Goal: Complete application form

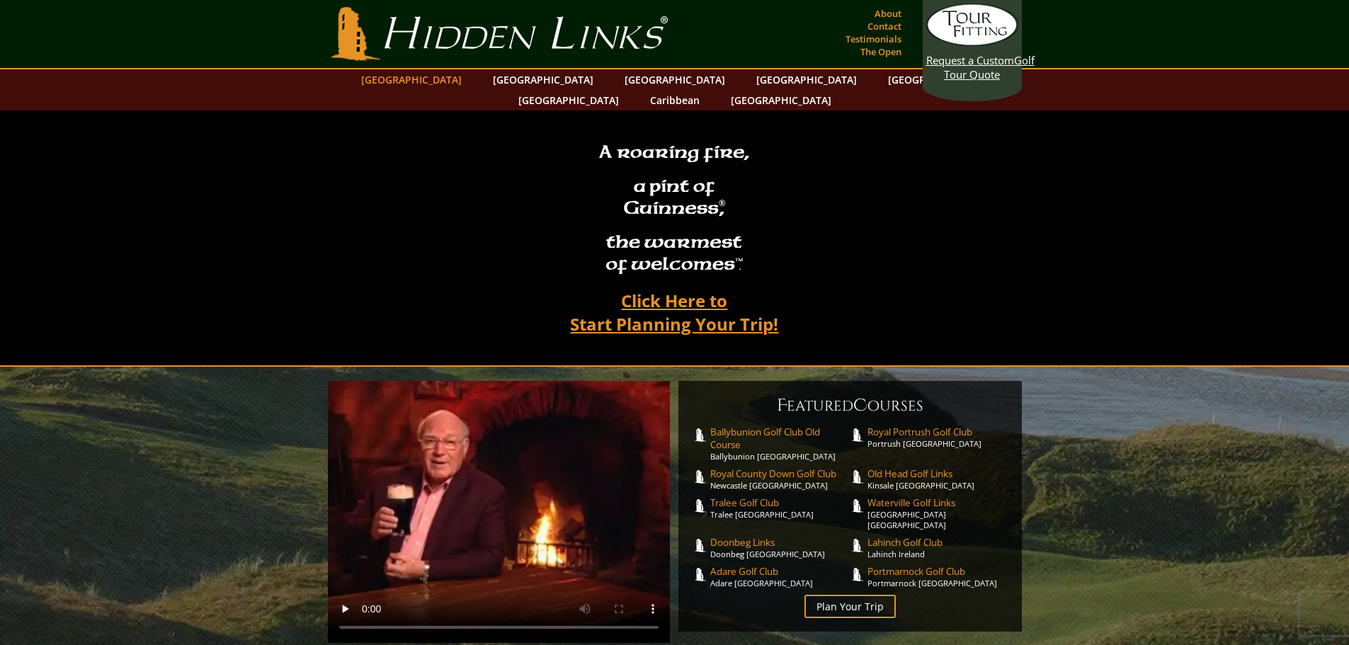
click at [463, 79] on link "[GEOGRAPHIC_DATA]" at bounding box center [411, 79] width 115 height 21
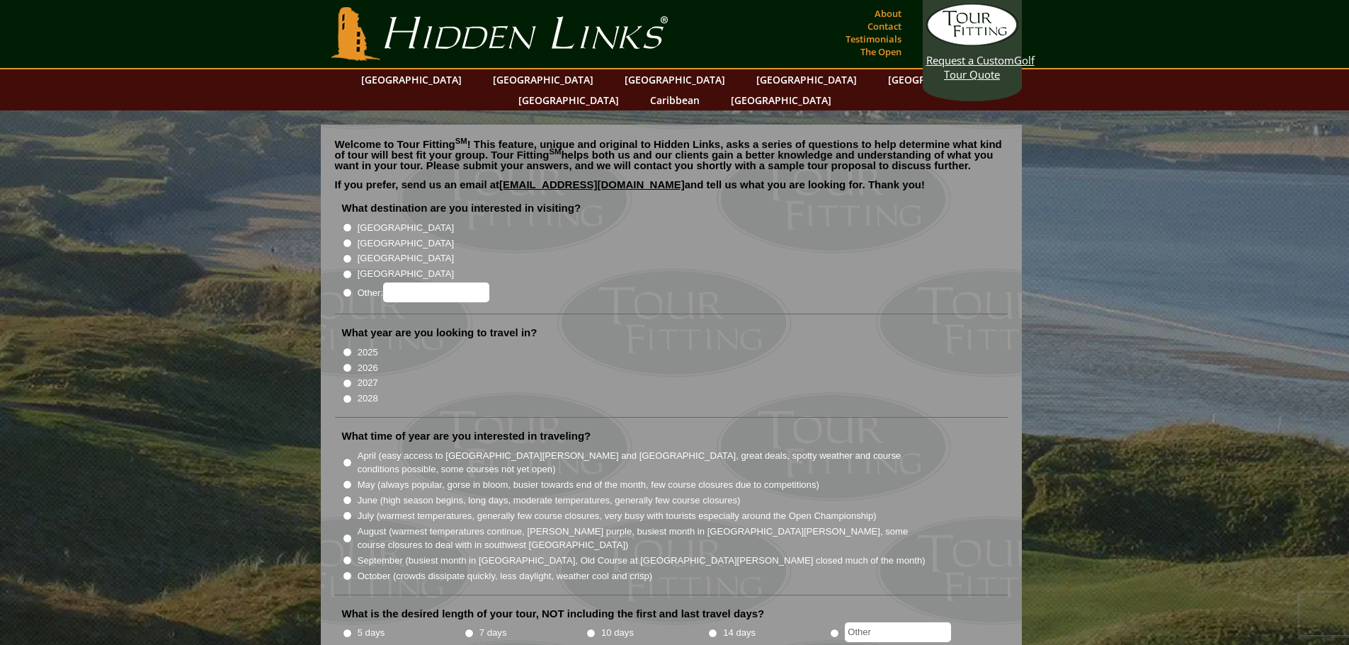
click at [374, 221] on label "[GEOGRAPHIC_DATA]" at bounding box center [406, 228] width 96 height 14
click at [352, 223] on input "[GEOGRAPHIC_DATA]" at bounding box center [347, 227] width 9 height 9
radio input "true"
click at [369, 376] on label "2027" at bounding box center [368, 383] width 21 height 14
click at [352, 379] on input "2027" at bounding box center [347, 383] width 9 height 9
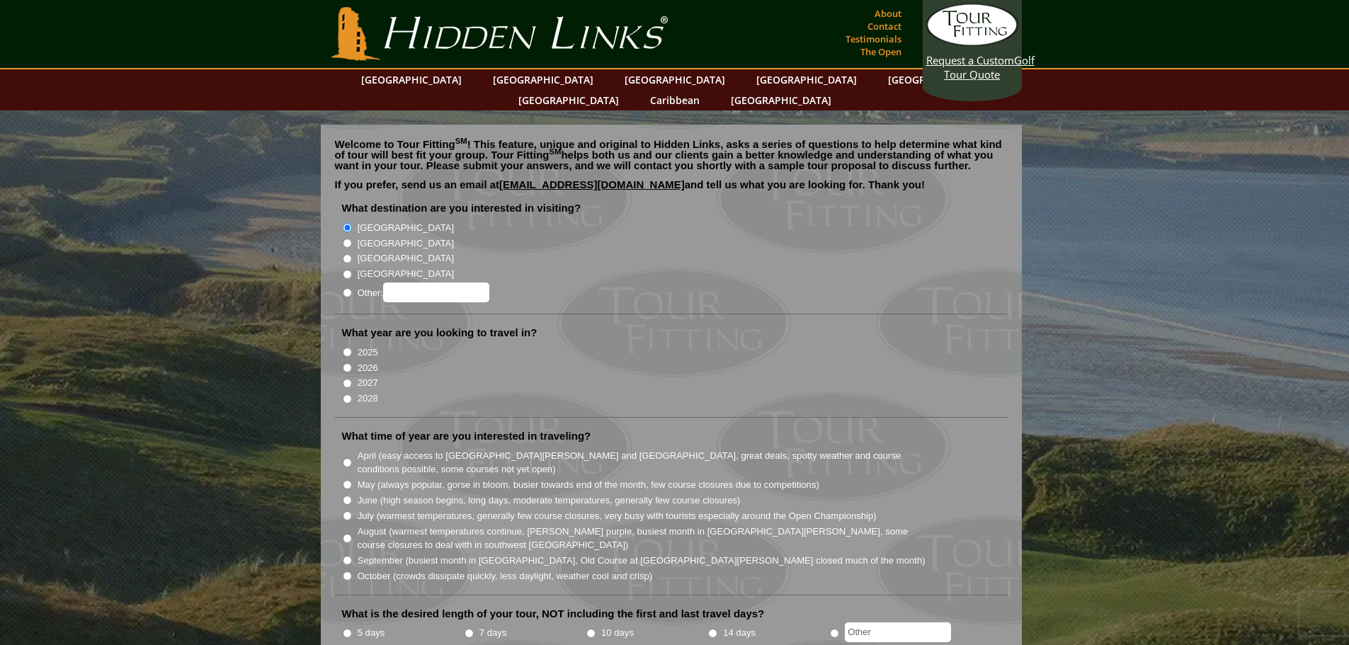
radio input "true"
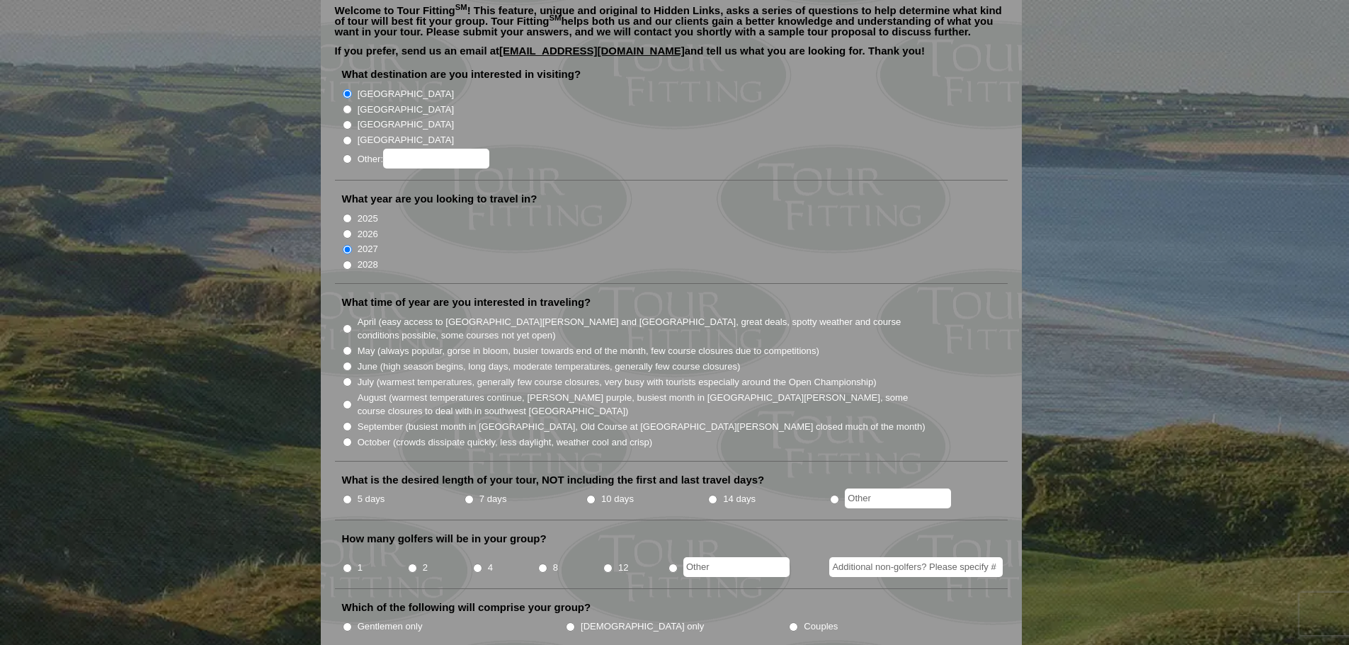
scroll to position [142, 0]
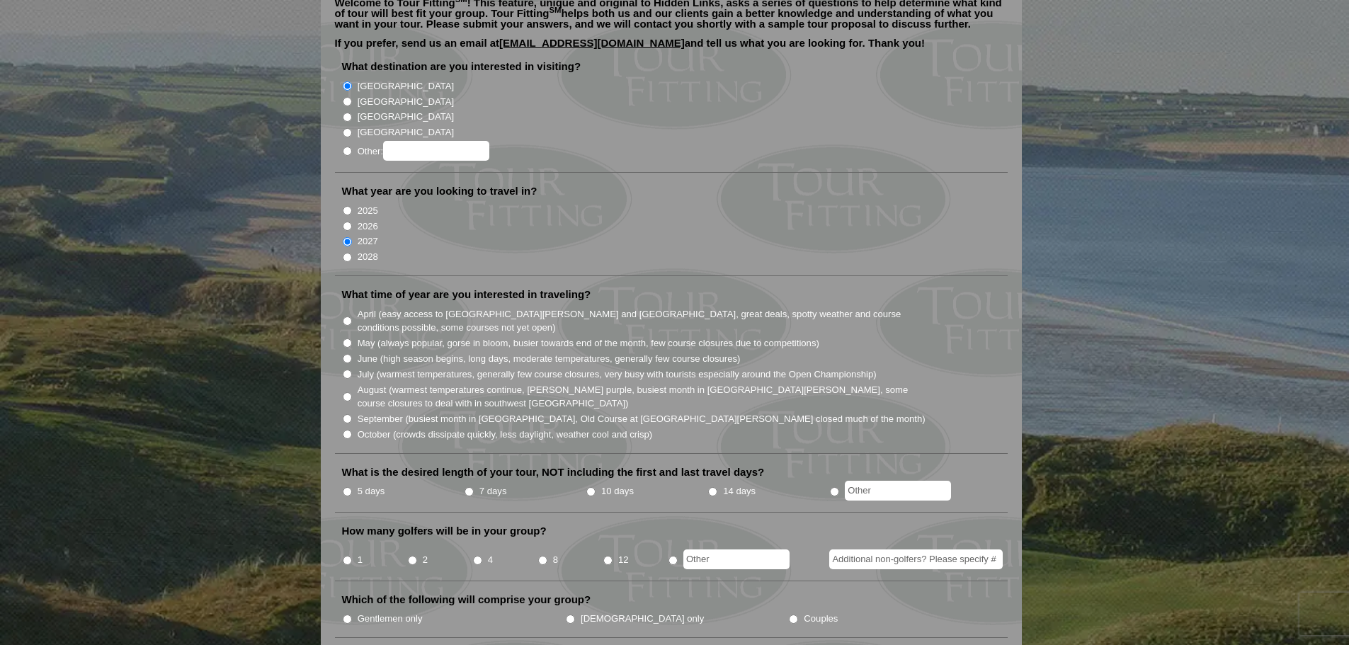
click at [343, 354] on input "June (high season begins, long days, moderate temperatures, generally few cours…" at bounding box center [347, 358] width 9 height 9
radio input "true"
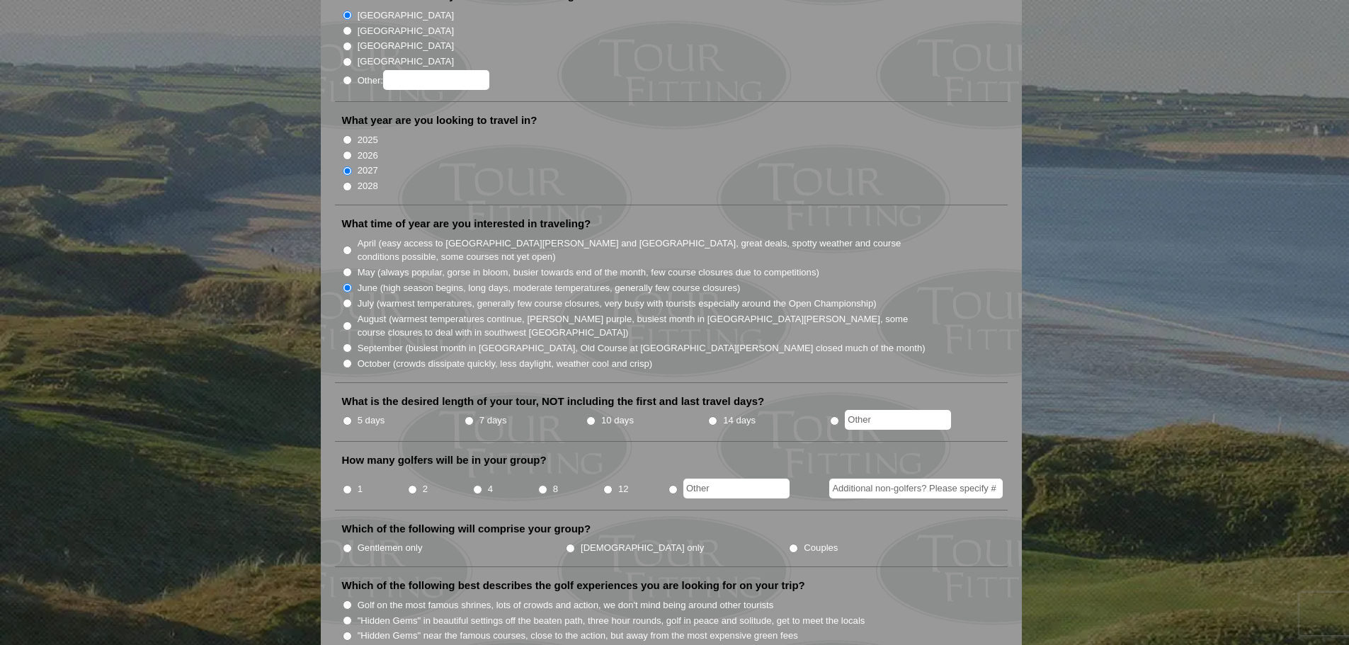
click at [458, 412] on li "5 days" at bounding box center [403, 421] width 122 height 18
click at [466, 416] on input "7 days" at bounding box center [469, 420] width 9 height 9
radio input "true"
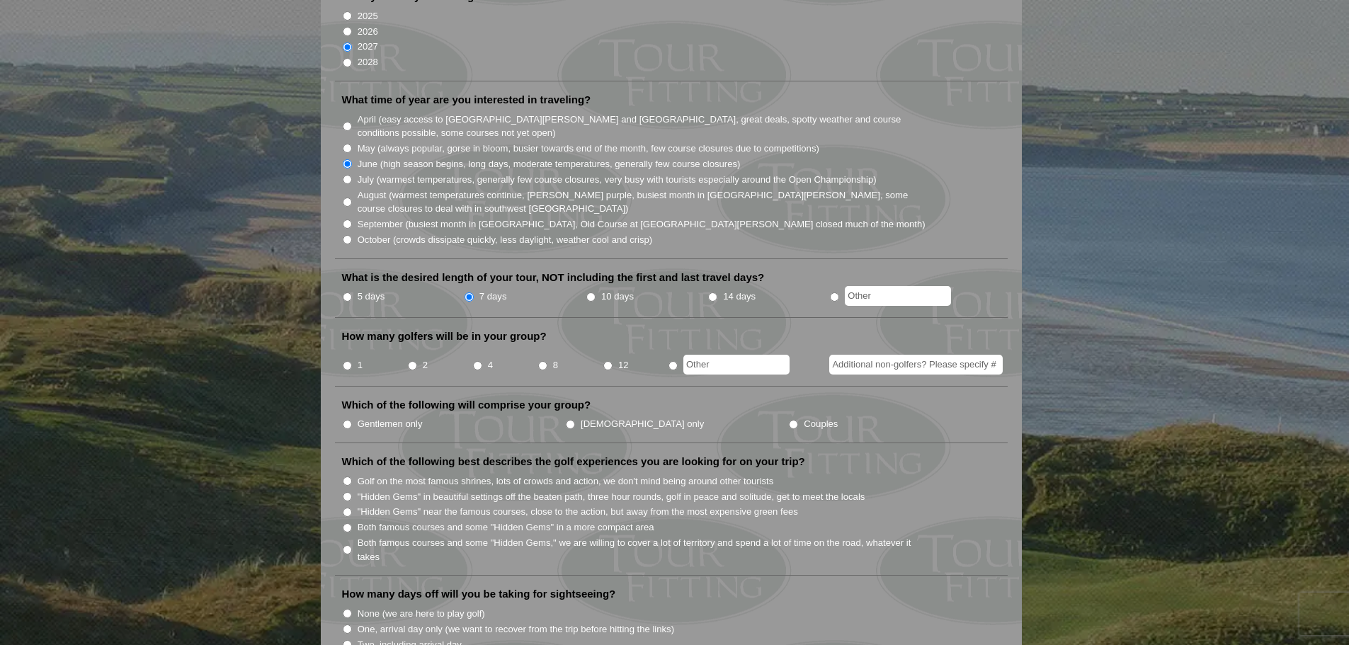
scroll to position [354, 0]
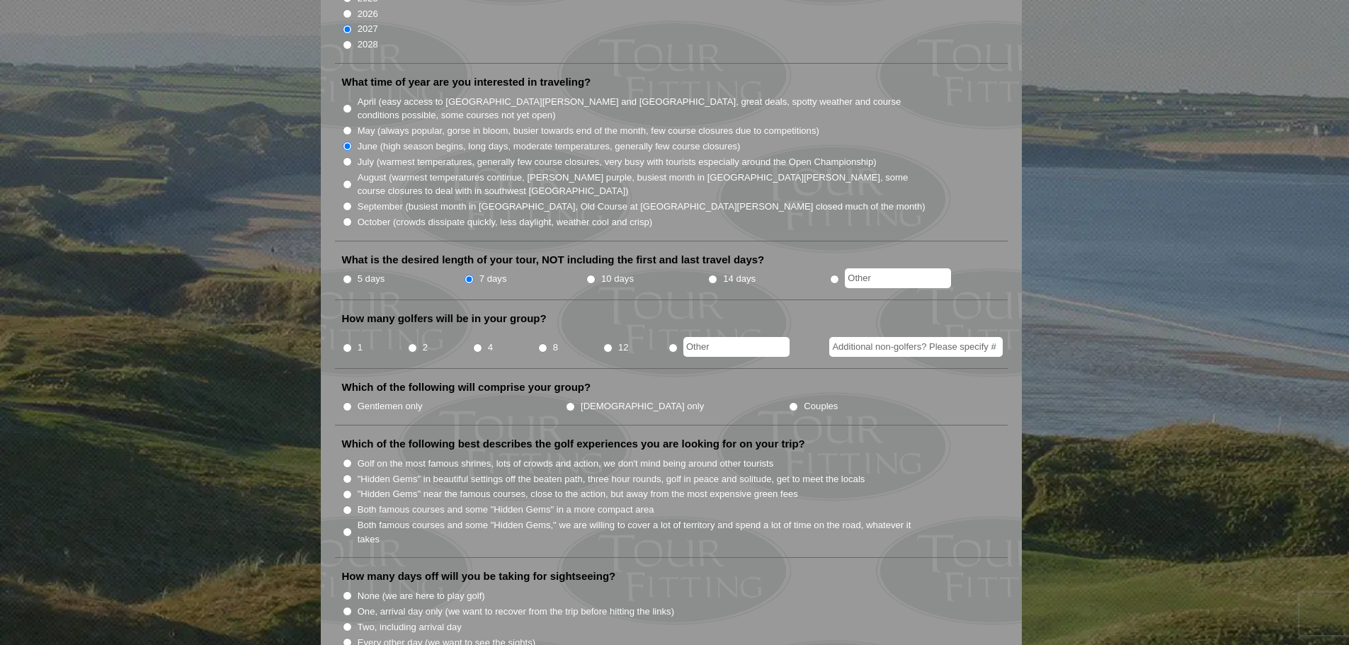
click at [606, 344] on input "12" at bounding box center [607, 348] width 9 height 9
radio input "true"
click at [363, 399] on label "Gentlemen only" at bounding box center [390, 406] width 65 height 14
click at [352, 402] on input "Gentlemen only" at bounding box center [347, 406] width 9 height 9
radio input "true"
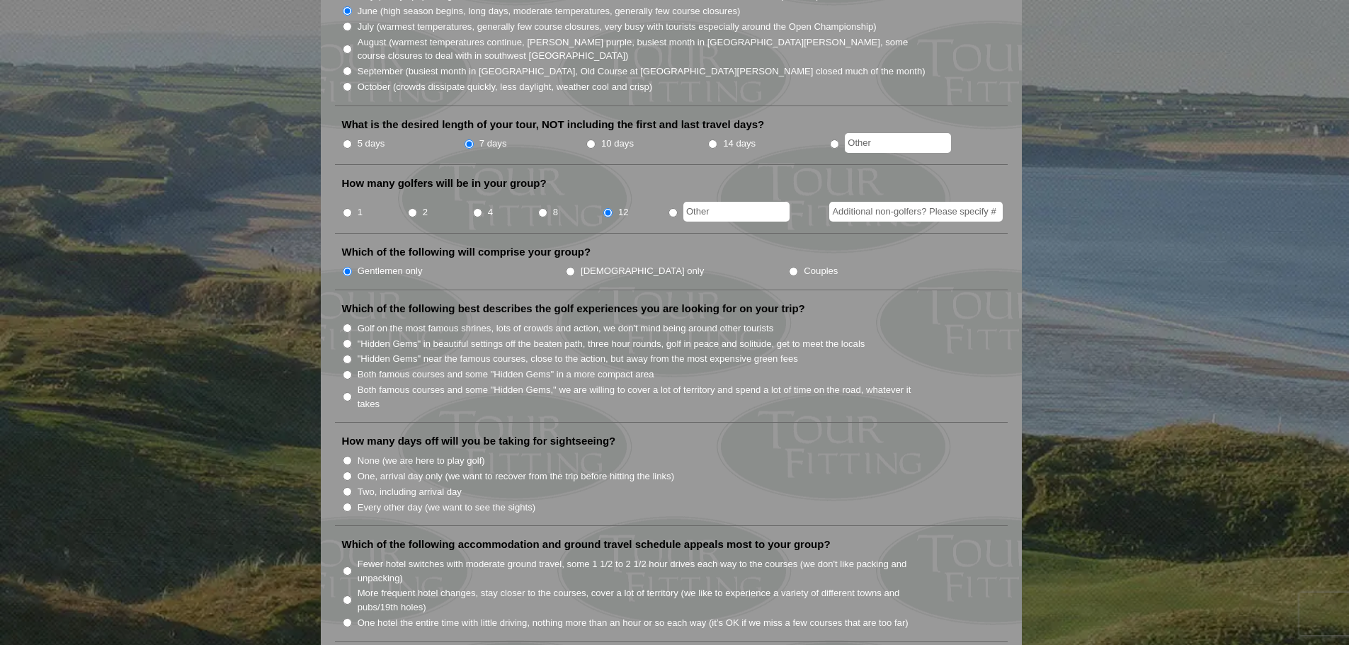
scroll to position [496, 0]
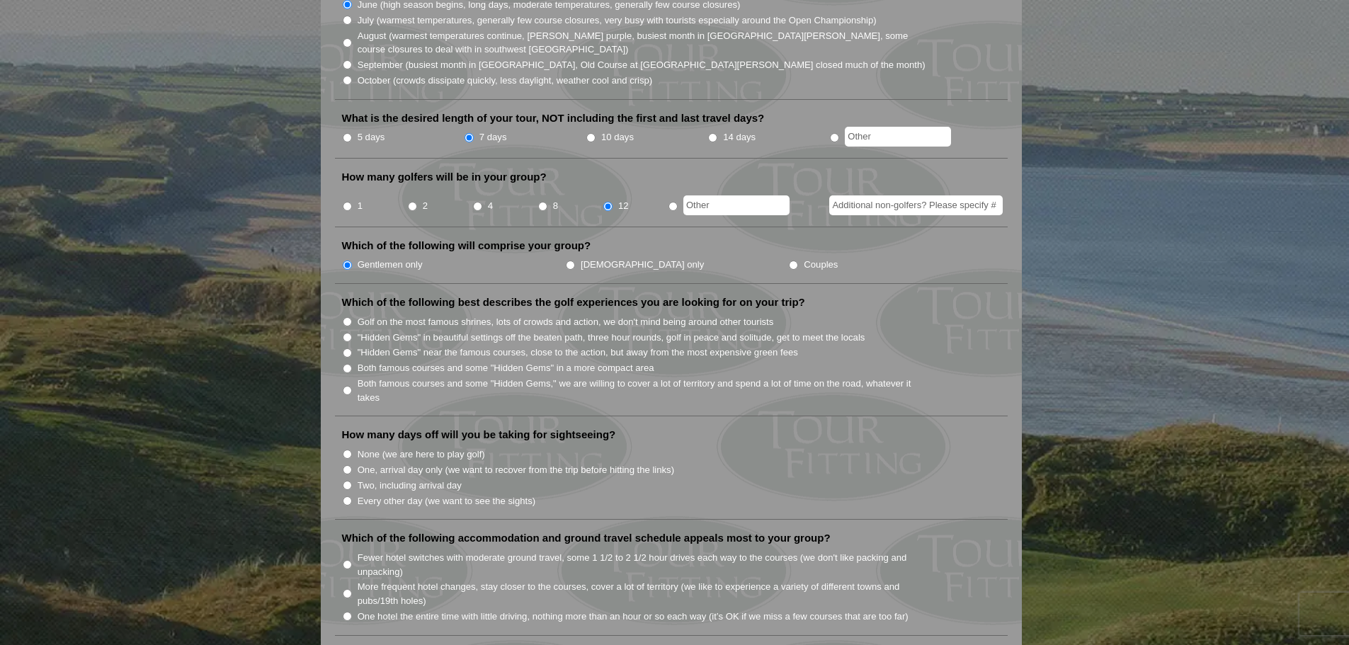
click at [352, 360] on li "Both famous courses and some "Hidden Gems" in a more compact area" at bounding box center [677, 368] width 670 height 16
click at [346, 364] on input "Both famous courses and some "Hidden Gems" in a more compact area" at bounding box center [347, 368] width 9 height 9
radio input "true"
click at [346, 386] on input "Both famous courses and some "Hidden Gems," we are willing to cover a lot of te…" at bounding box center [347, 390] width 9 height 9
radio input "true"
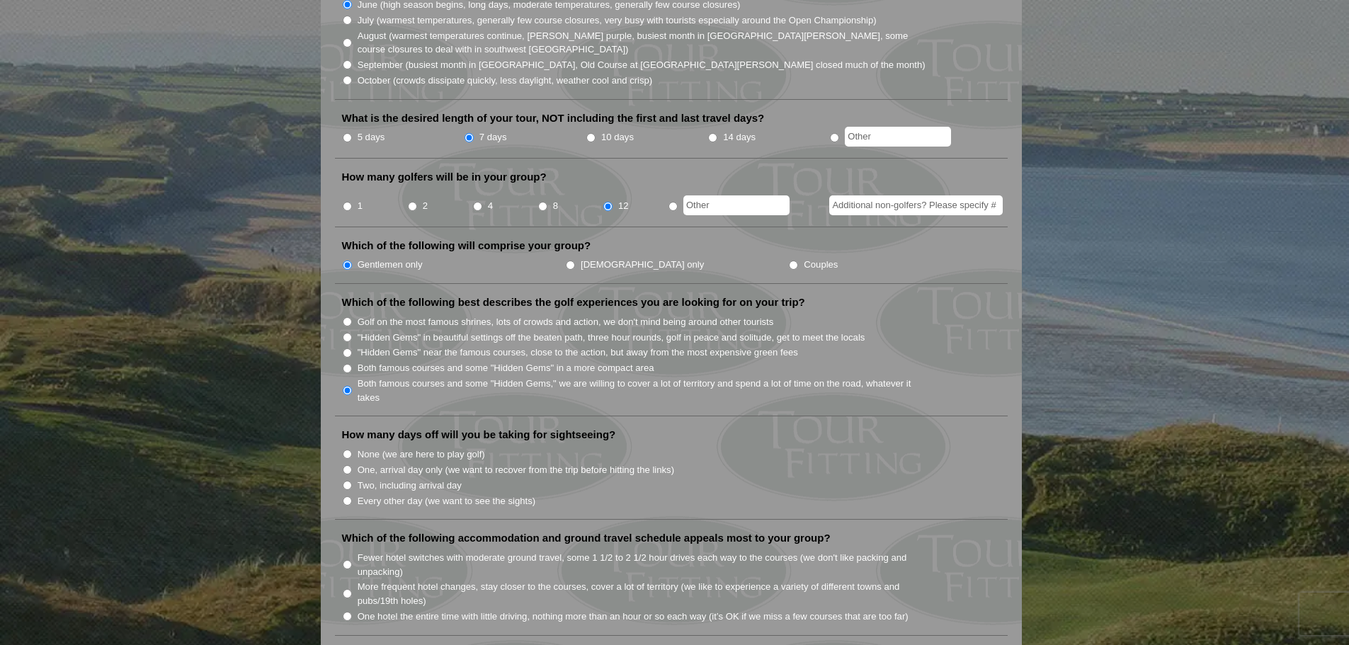
click at [378, 448] on label "None (we are here to play golf)" at bounding box center [421, 455] width 127 height 14
click at [352, 450] on input "None (we are here to play golf)" at bounding box center [347, 454] width 9 height 9
radio input "true"
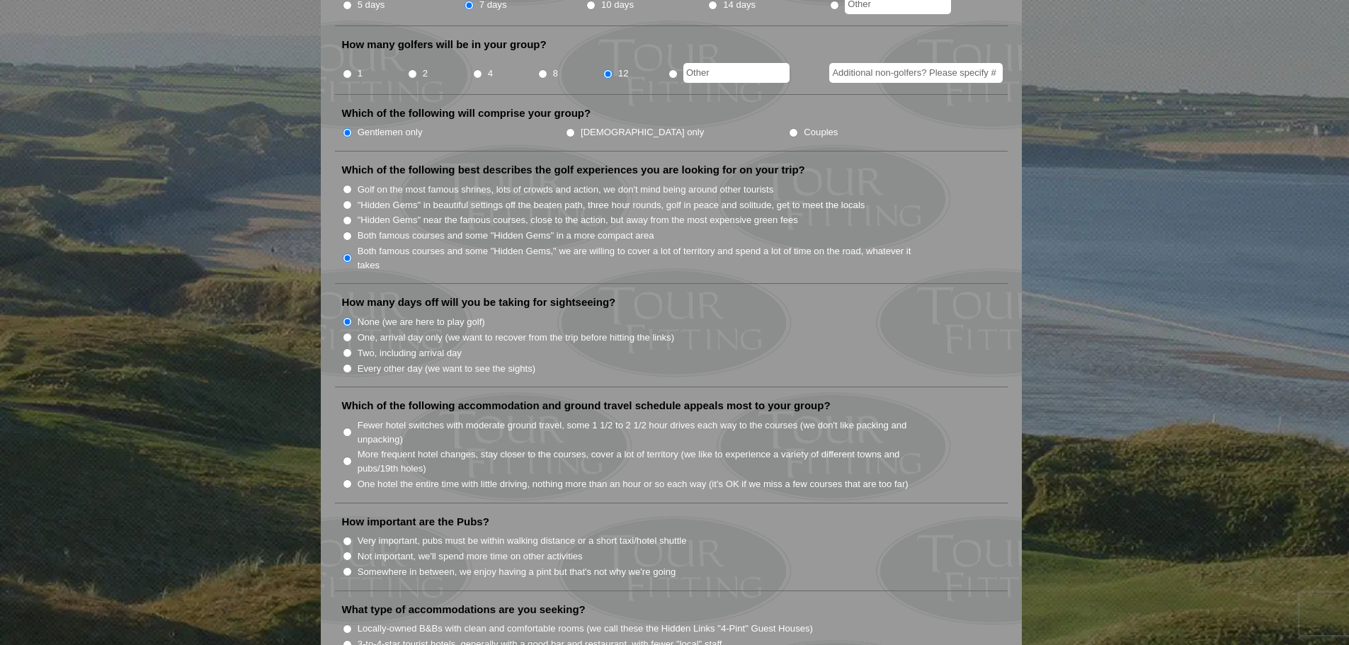
scroll to position [637, 0]
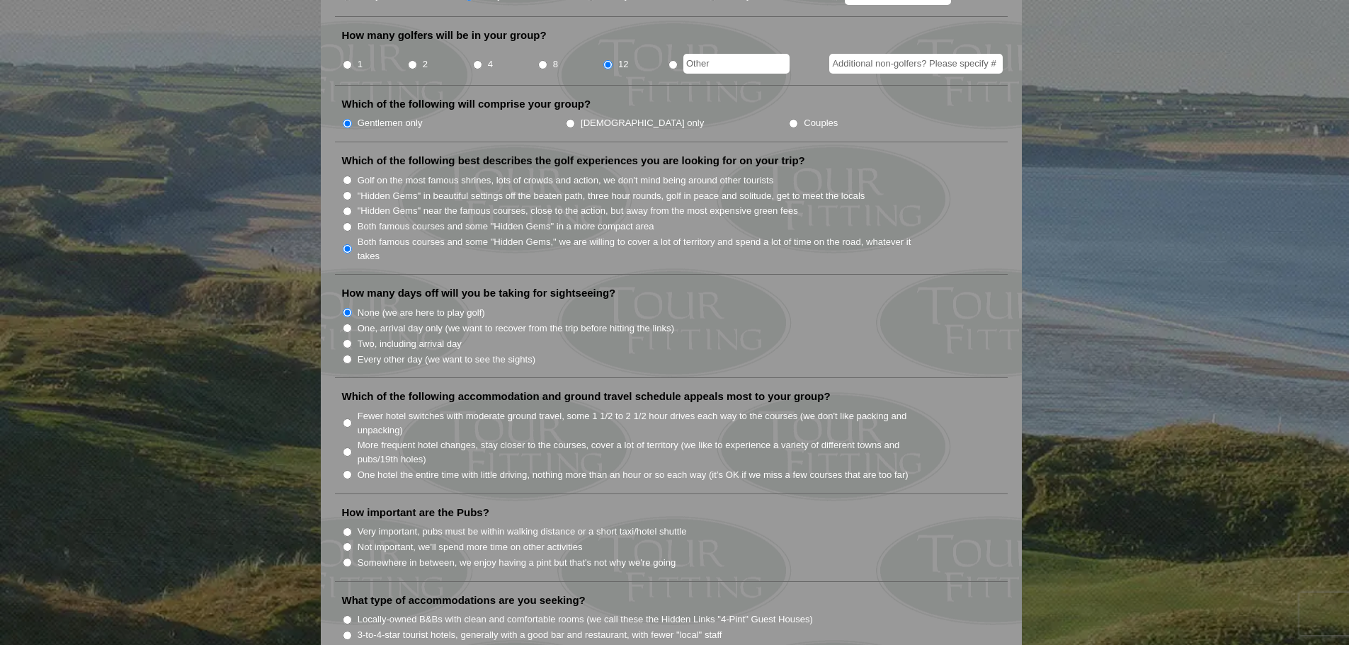
click at [361, 409] on label "Fewer hotel switches with moderate ground travel, some 1 1/2 to 2 1/2 hour driv…" at bounding box center [642, 423] width 569 height 28
click at [352, 419] on input "Fewer hotel switches with moderate ground travel, some 1 1/2 to 2 1/2 hour driv…" at bounding box center [347, 423] width 9 height 9
radio input "true"
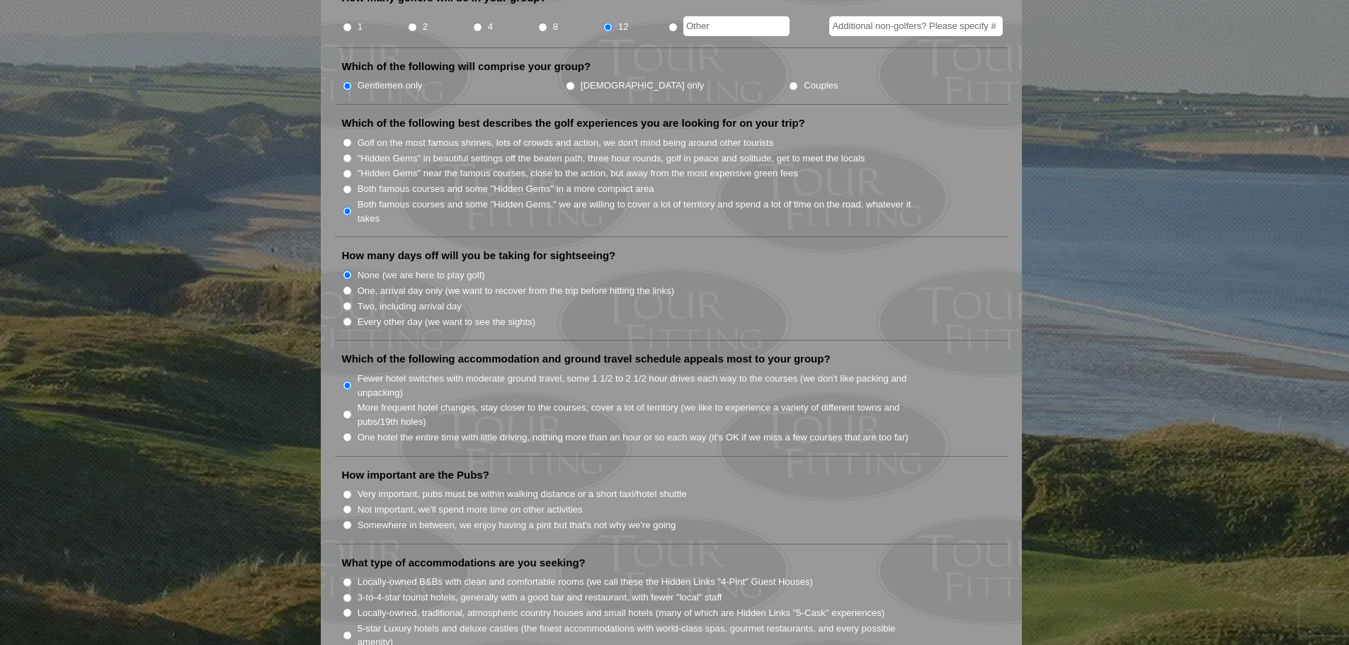
scroll to position [779, 0]
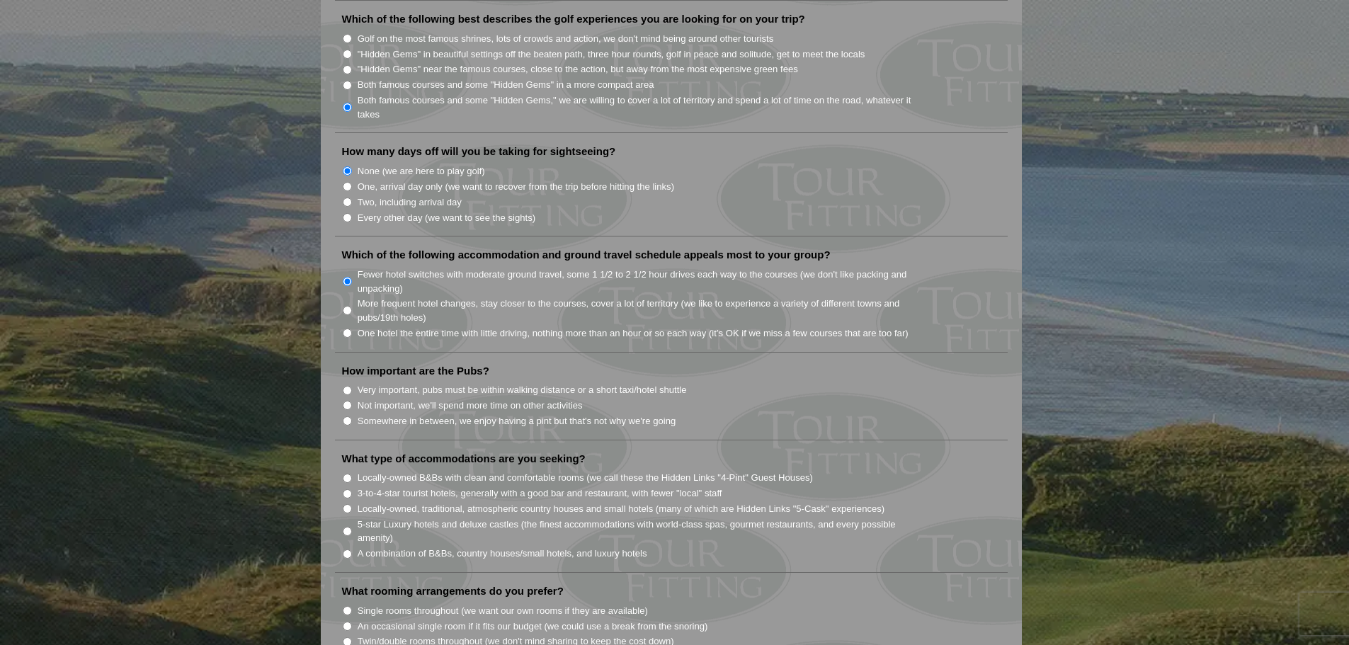
click at [346, 416] on input "Somewhere in between, we enjoy having a pint but that's not why we're going" at bounding box center [347, 420] width 9 height 9
radio input "true"
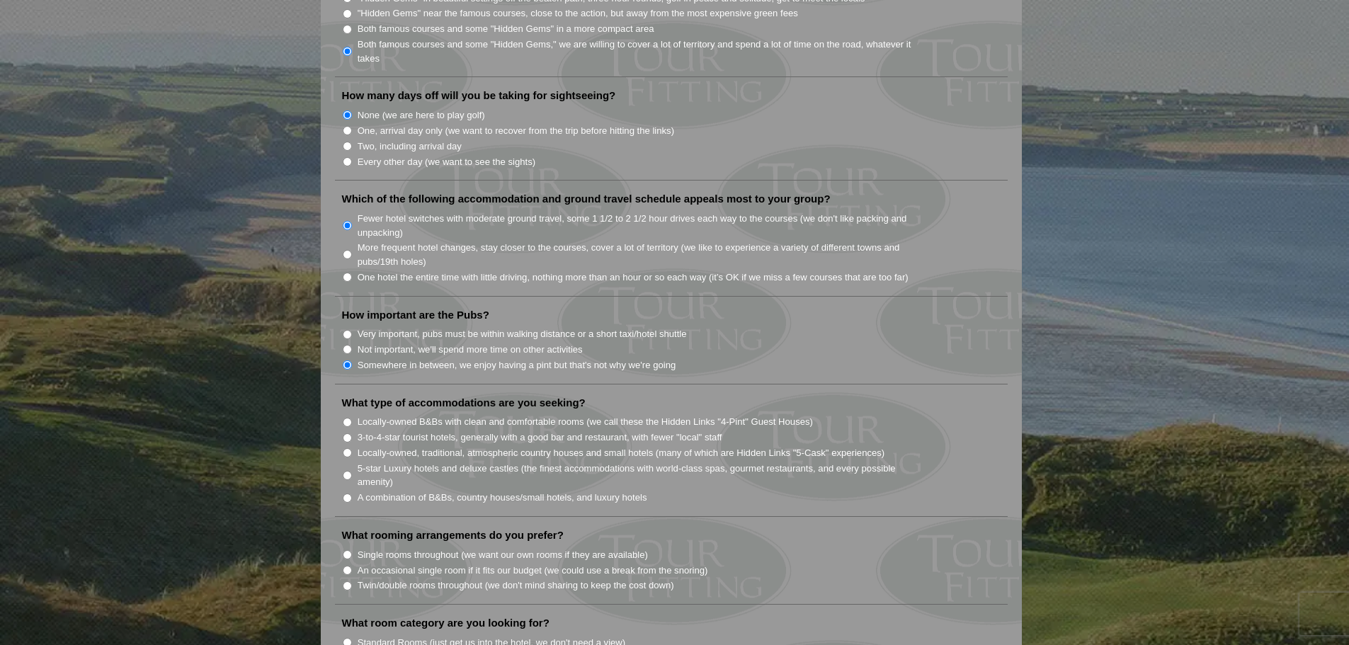
scroll to position [921, 0]
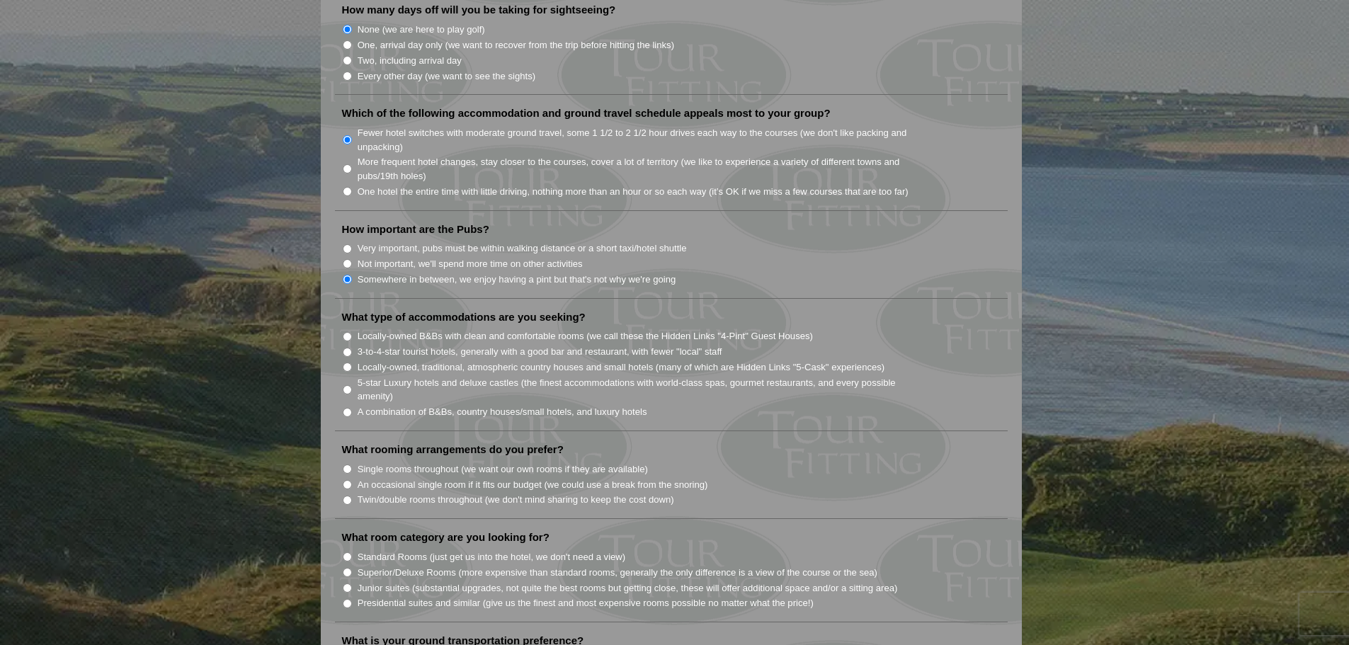
click at [346, 363] on input "Locally-owned, traditional, atmospheric country houses and small hotels (many o…" at bounding box center [347, 367] width 9 height 9
radio input "true"
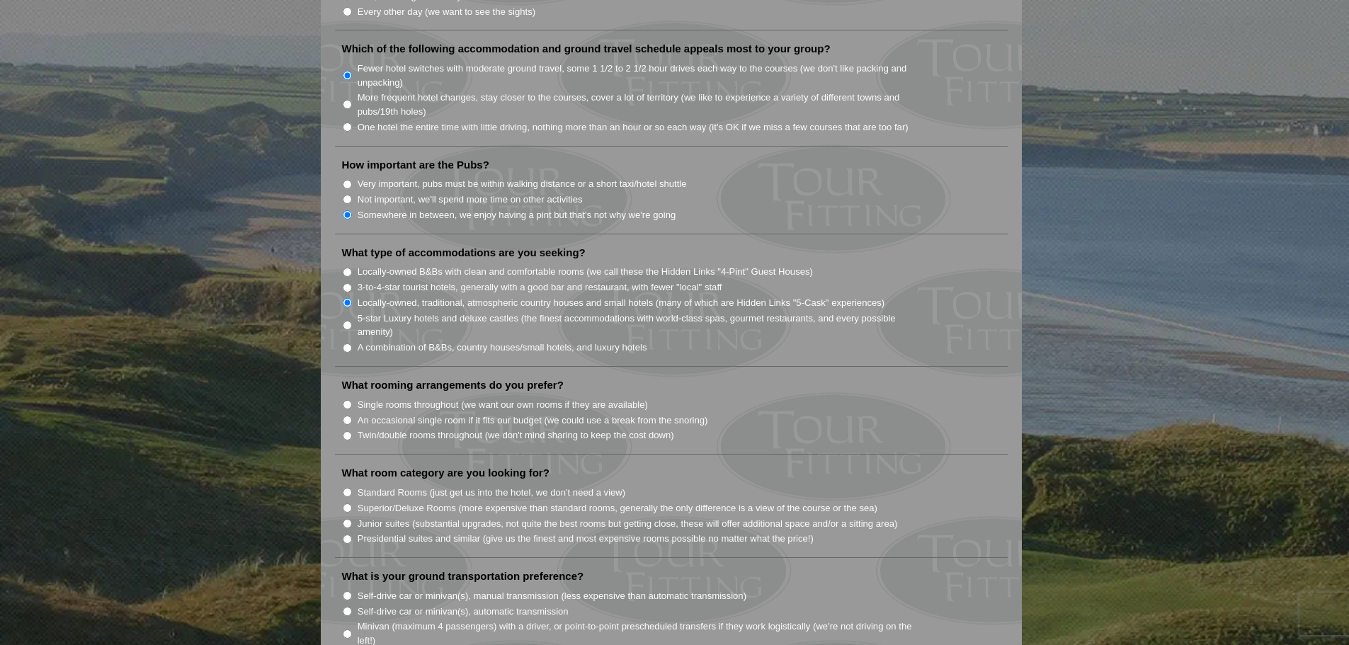
scroll to position [1062, 0]
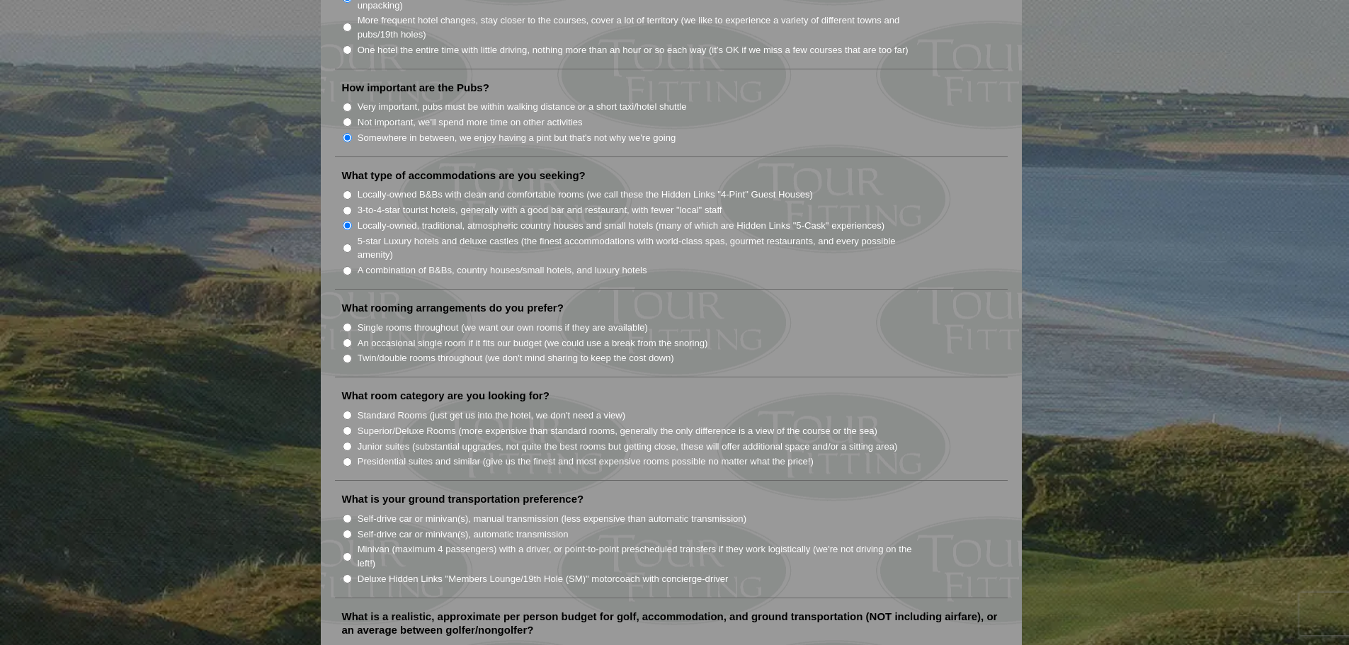
click at [344, 354] on input "Twin/double rooms throughout (we don't mind sharing to keep the cost down)" at bounding box center [347, 358] width 9 height 9
radio input "true"
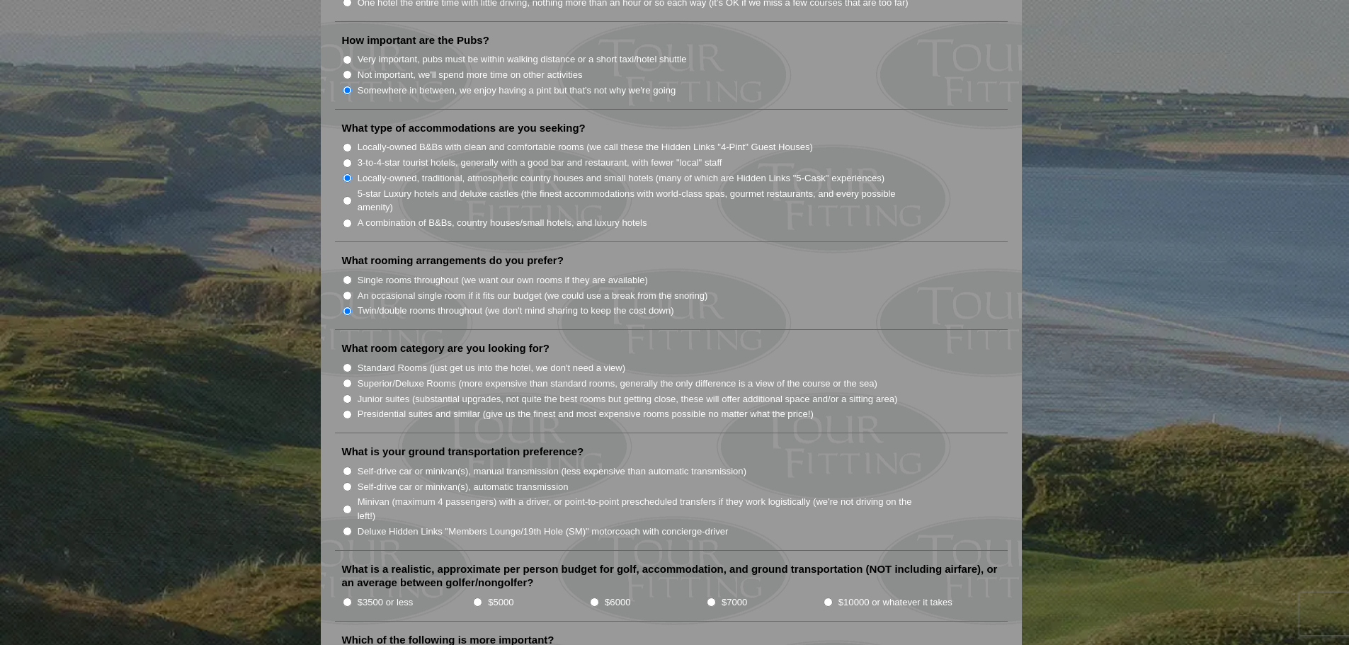
scroll to position [1133, 0]
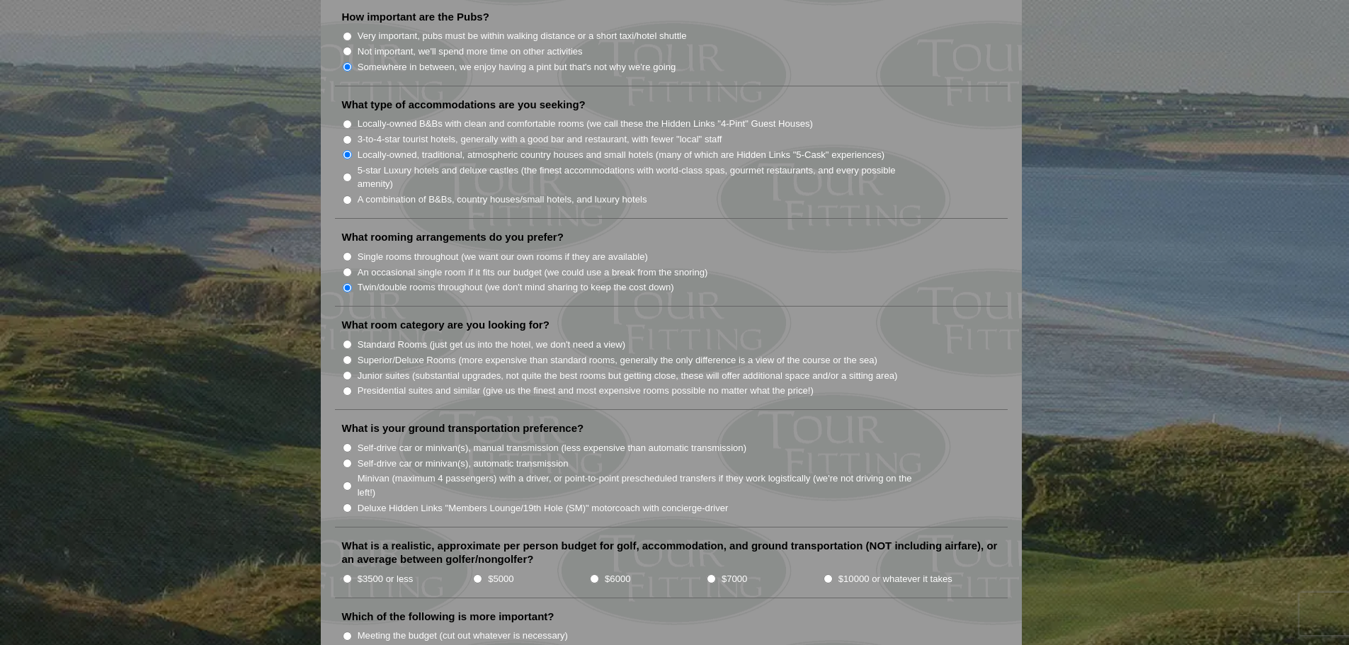
click at [353, 352] on li "Superior/Deluxe Rooms (more expensive than standard rooms, generally the only d…" at bounding box center [677, 360] width 670 height 16
click at [350, 356] on input "Superior/Deluxe Rooms (more expensive than standard rooms, generally the only d…" at bounding box center [347, 360] width 9 height 9
radio input "true"
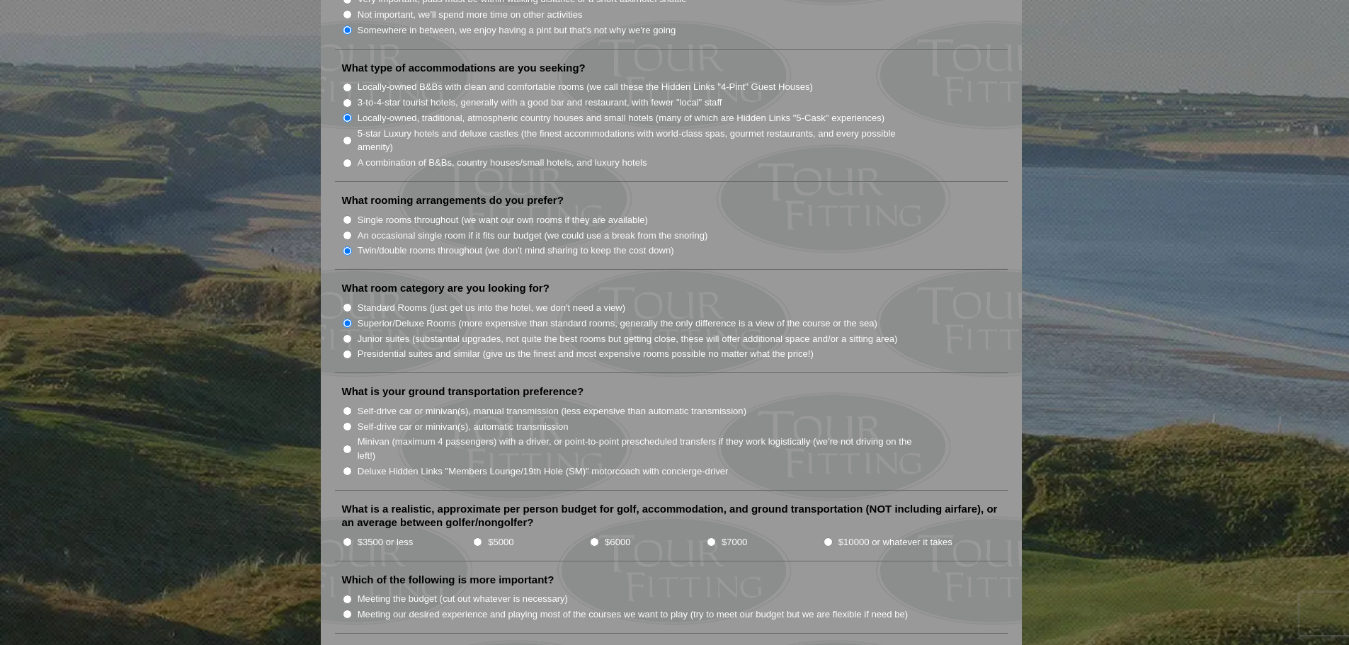
scroll to position [1204, 0]
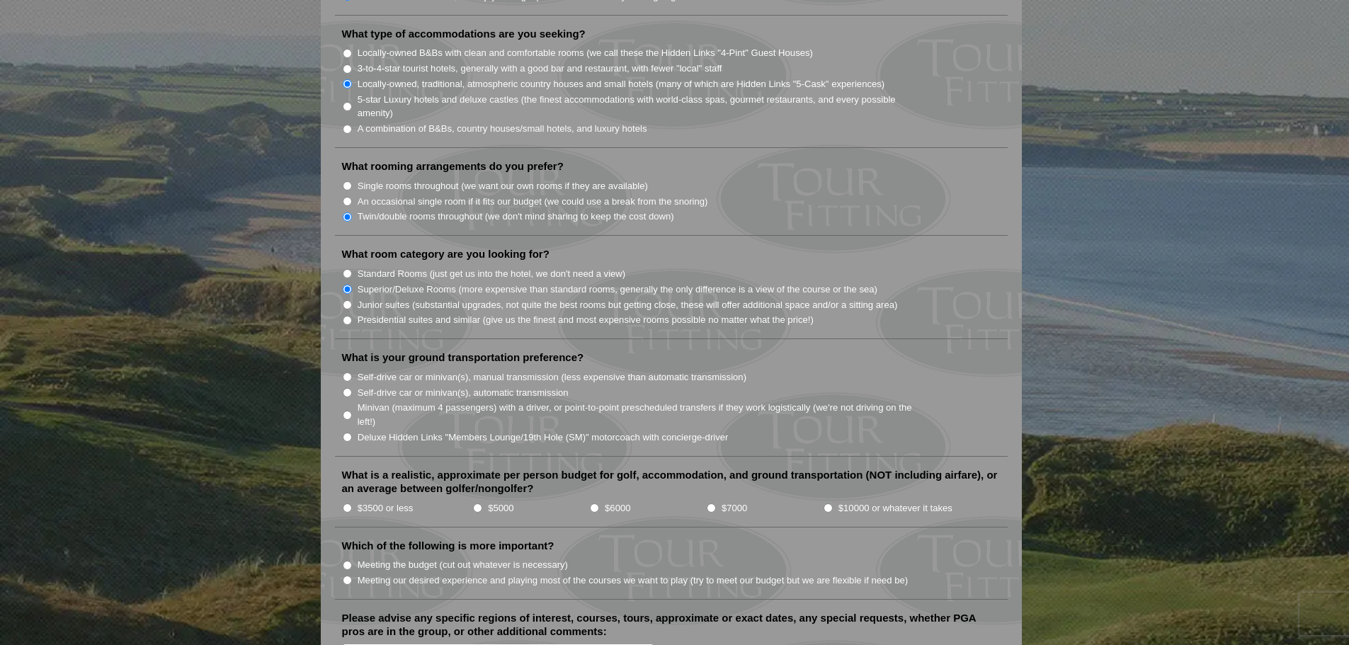
click at [345, 433] on input "Deluxe Hidden Links "Members Lounge/19th Hole (SM)" motorcoach with concierge-d…" at bounding box center [347, 437] width 9 height 9
radio input "true"
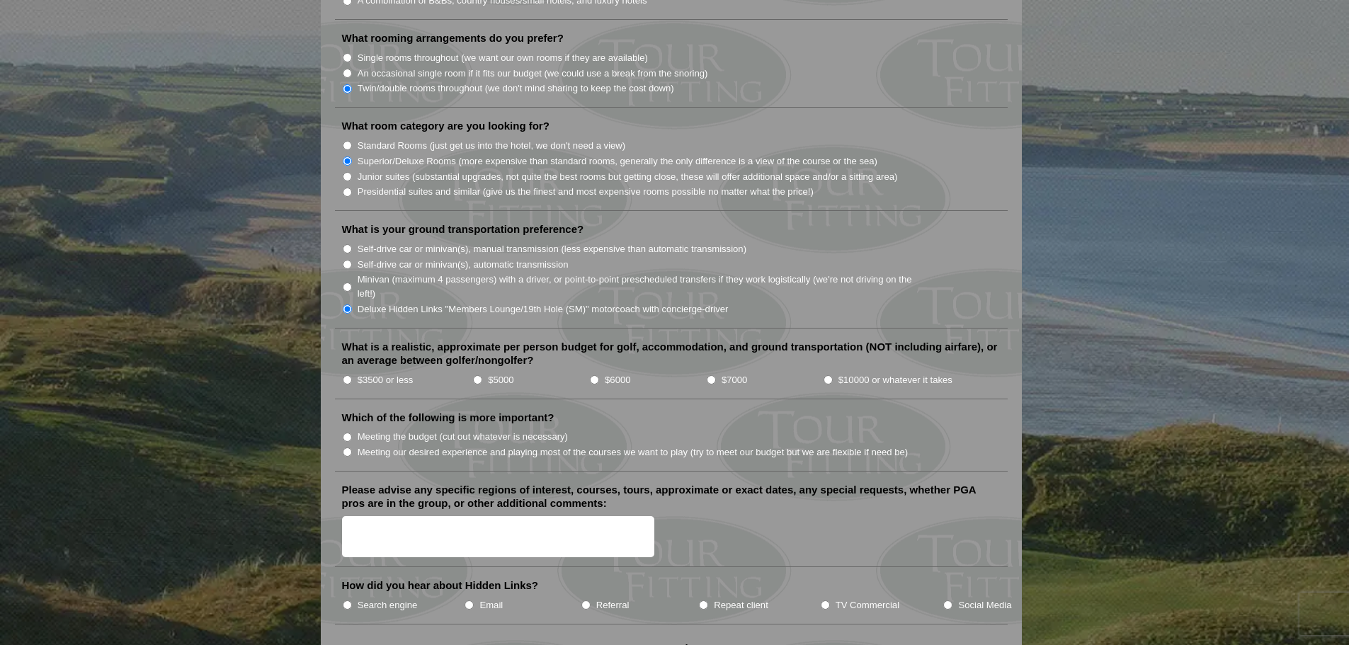
scroll to position [1346, 0]
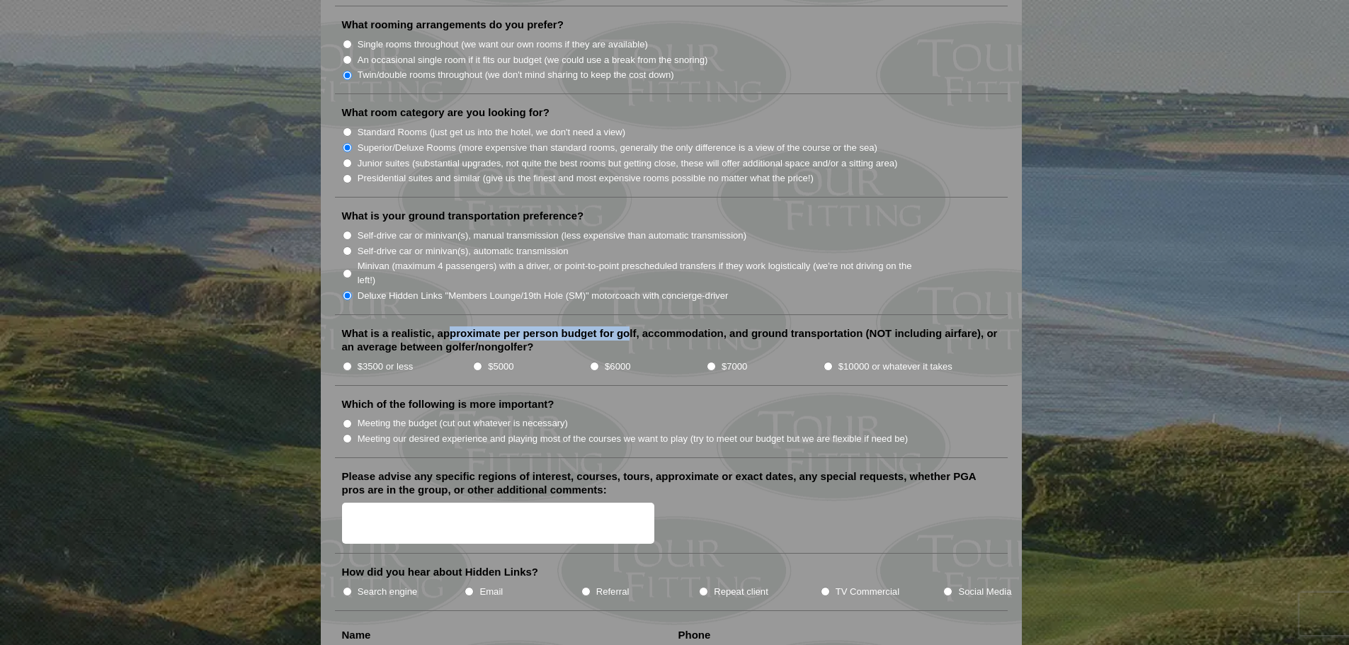
drag, startPoint x: 447, startPoint y: 314, endPoint x: 631, endPoint y: 313, distance: 184.1
click at [631, 327] on label "What is a realistic, approximate per person budget for golf, accommodation, and…" at bounding box center [671, 341] width 659 height 28
click at [707, 331] on label "What is a realistic, approximate per person budget for golf, accommodation, and…" at bounding box center [671, 341] width 659 height 28
drag, startPoint x: 671, startPoint y: 313, endPoint x: 769, endPoint y: 310, distance: 97.8
click at [769, 327] on label "What is a realistic, approximate per person budget for golf, accommodation, and…" at bounding box center [671, 341] width 659 height 28
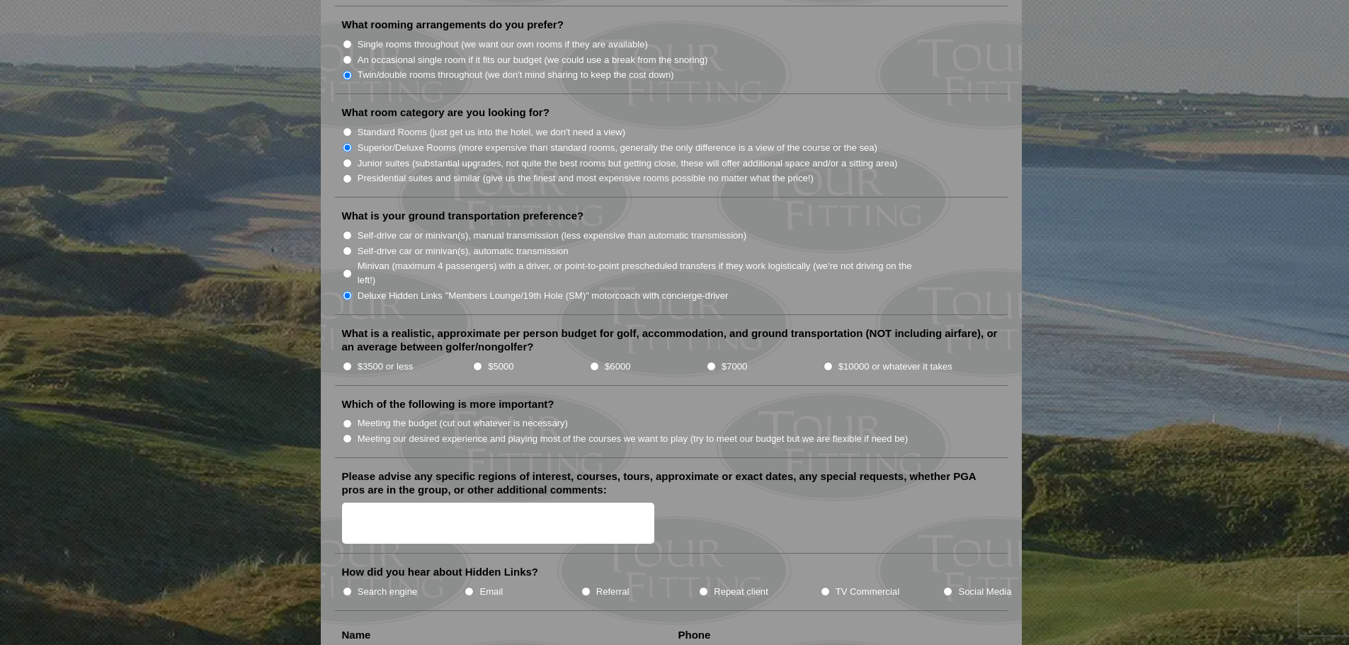
click at [793, 327] on label "What is a realistic, approximate per person budget for golf, accommodation, and…" at bounding box center [671, 341] width 659 height 28
drag, startPoint x: 826, startPoint y: 312, endPoint x: 863, endPoint y: 309, distance: 37.0
click at [863, 327] on label "What is a realistic, approximate per person budget for golf, accommodation, and…" at bounding box center [671, 341] width 659 height 28
click at [898, 327] on label "What is a realistic, approximate per person budget for golf, accommodation, and…" at bounding box center [671, 341] width 659 height 28
drag, startPoint x: 421, startPoint y: 313, endPoint x: 539, endPoint y: 314, distance: 118.3
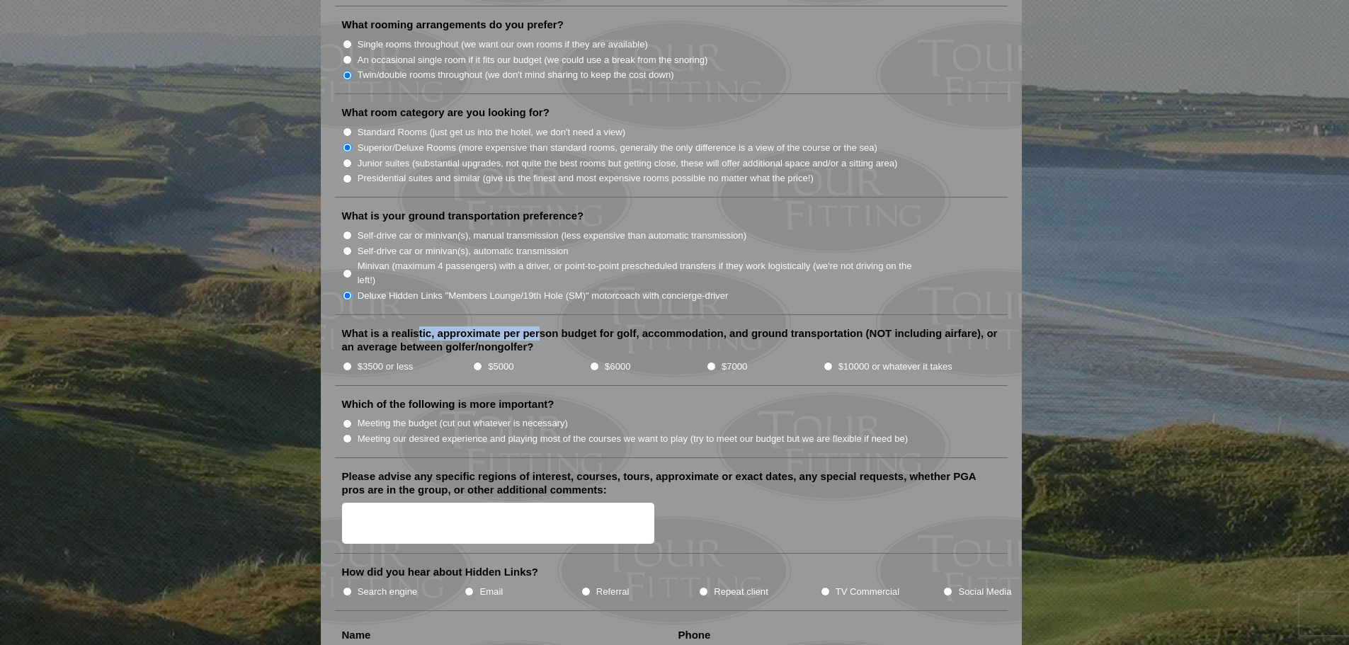
click at [539, 327] on label "What is a realistic, approximate per person budget for golf, accommodation, and…" at bounding box center [671, 341] width 659 height 28
click at [557, 327] on label "What is a realistic, approximate per person budget for golf, accommodation, and…" at bounding box center [671, 341] width 659 height 28
drag, startPoint x: 563, startPoint y: 311, endPoint x: 693, endPoint y: 314, distance: 129.6
click at [693, 327] on label "What is a realistic, approximate per person budget for golf, accommodation, and…" at bounding box center [671, 341] width 659 height 28
click at [679, 327] on label "What is a realistic, approximate per person budget for golf, accommodation, and…" at bounding box center [671, 341] width 659 height 28
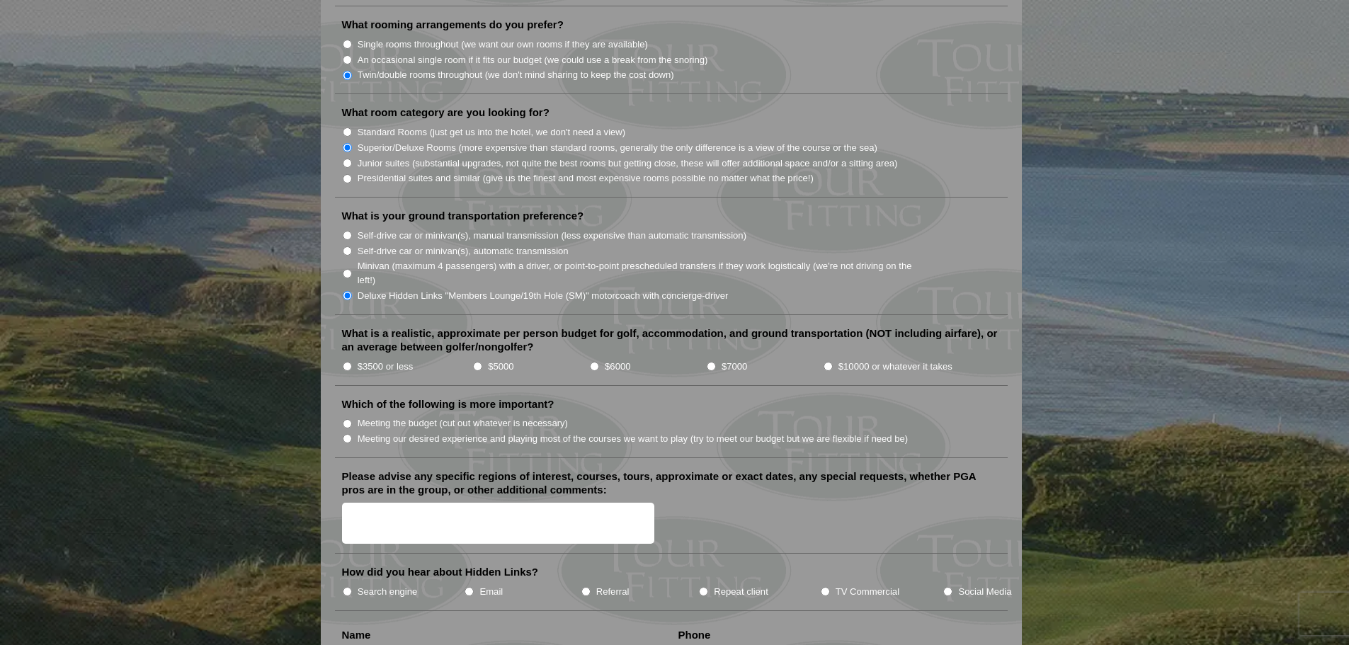
click at [768, 327] on label "What is a realistic, approximate per person budget for golf, accommodation, and…" at bounding box center [671, 341] width 659 height 28
click at [596, 362] on input "$6000" at bounding box center [594, 366] width 9 height 9
radio input "true"
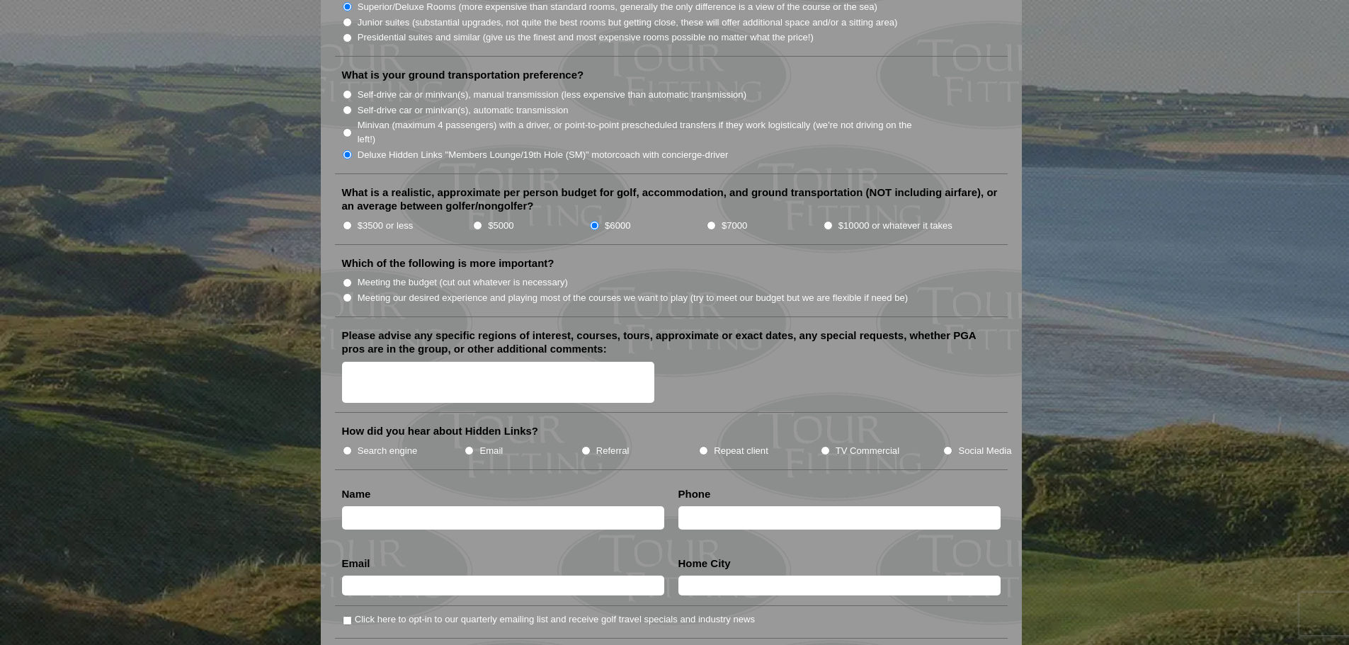
scroll to position [1487, 0]
click at [713, 217] on li "$7000" at bounding box center [764, 225] width 117 height 16
click at [713, 220] on input "$7000" at bounding box center [711, 224] width 9 height 9
radio input "true"
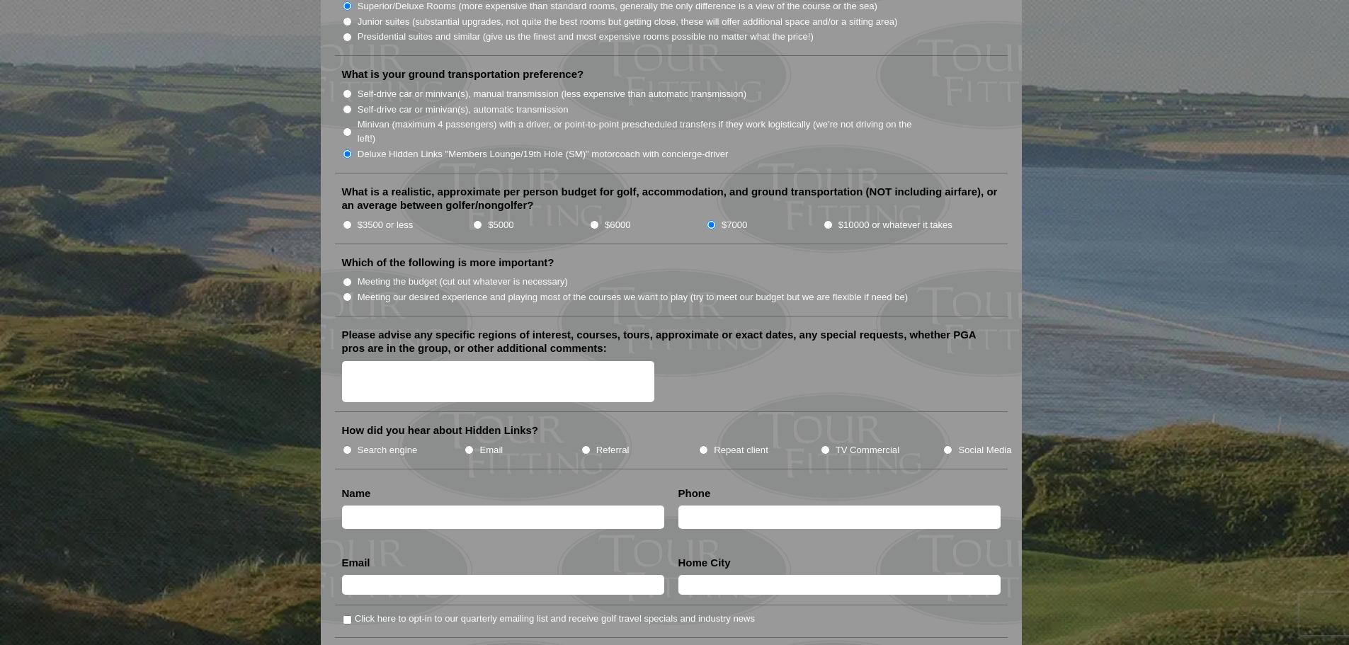
click at [543, 217] on li "$5000" at bounding box center [530, 225] width 117 height 16
click at [596, 220] on input "$6000" at bounding box center [594, 224] width 9 height 9
radio input "true"
click at [351, 289] on li "Meeting our desired experience and playing most of the courses we want to play …" at bounding box center [677, 297] width 670 height 16
click at [349, 293] on input "Meeting our desired experience and playing most of the courses we want to play …" at bounding box center [347, 297] width 9 height 9
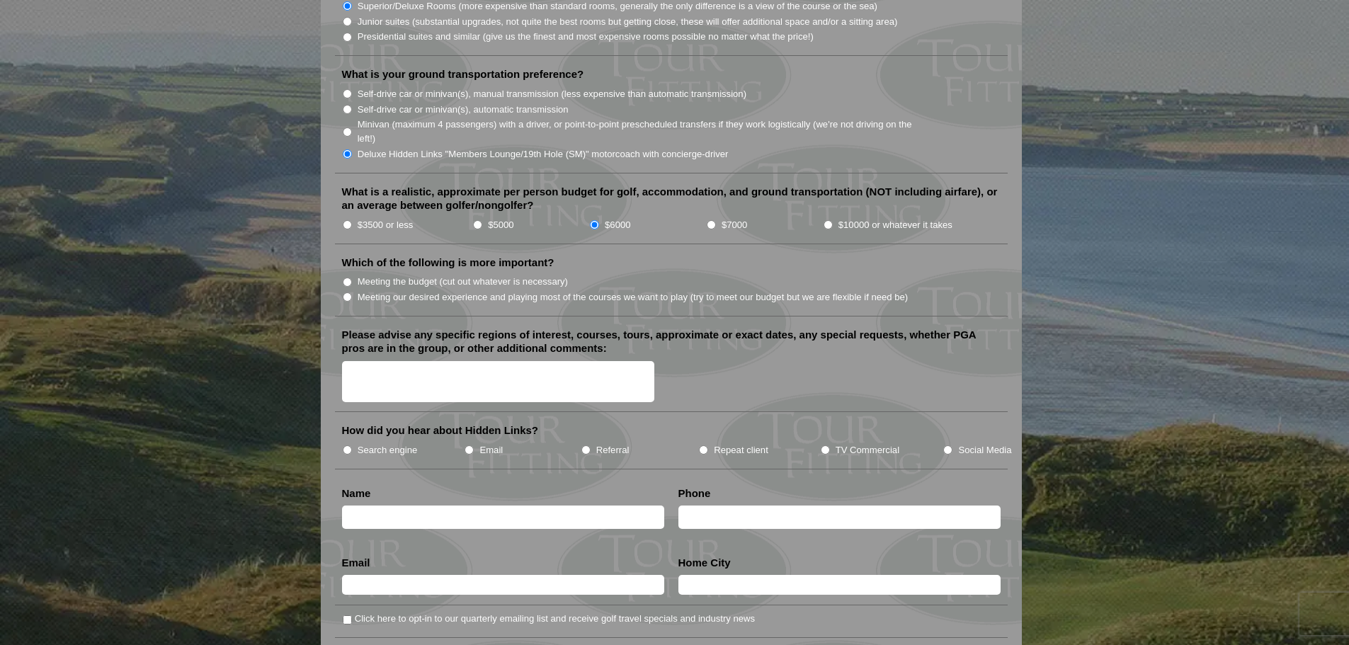
radio input "true"
click at [428, 361] on textarea "Please advise any specific regions of interest, courses, tours, approximate or …" at bounding box center [498, 382] width 313 height 42
click at [468, 366] on textarea "Looking at Southwest Ire -Old Head -Tralee" at bounding box center [498, 382] width 313 height 42
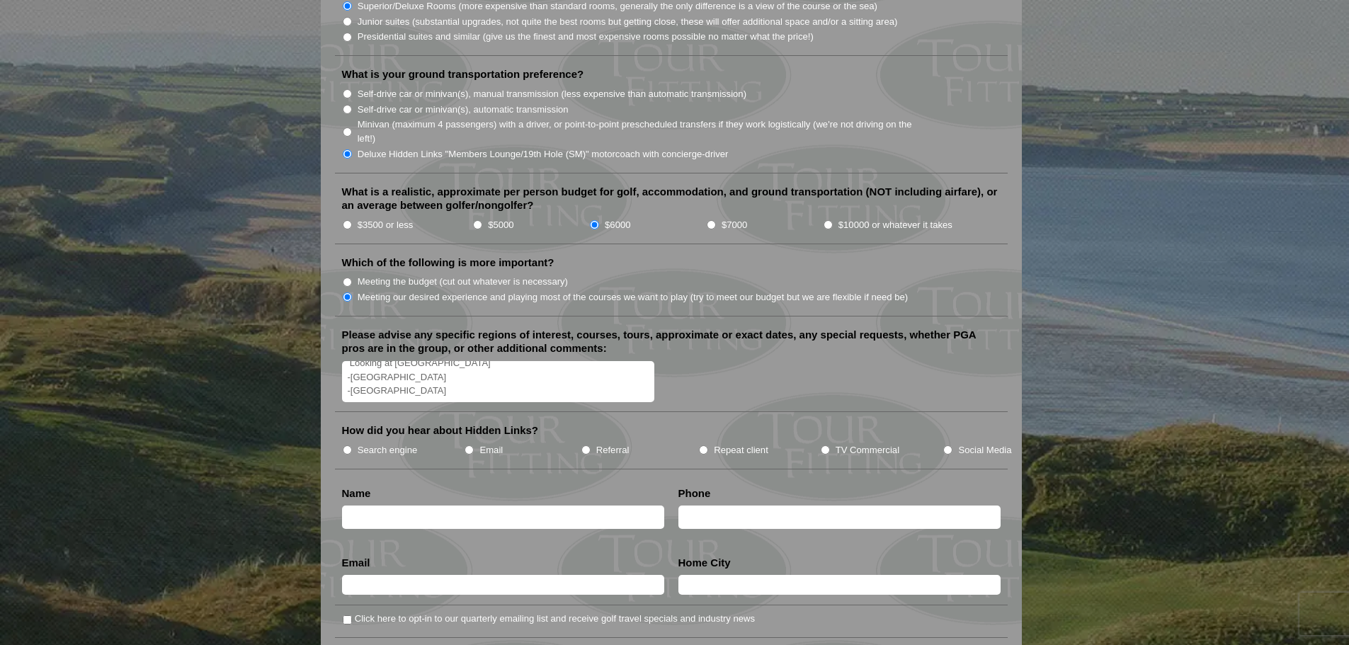
click at [424, 361] on textarea "Looking at Southwest Ire -Old Head -Tralee -Ballybunion" at bounding box center [498, 382] width 313 height 42
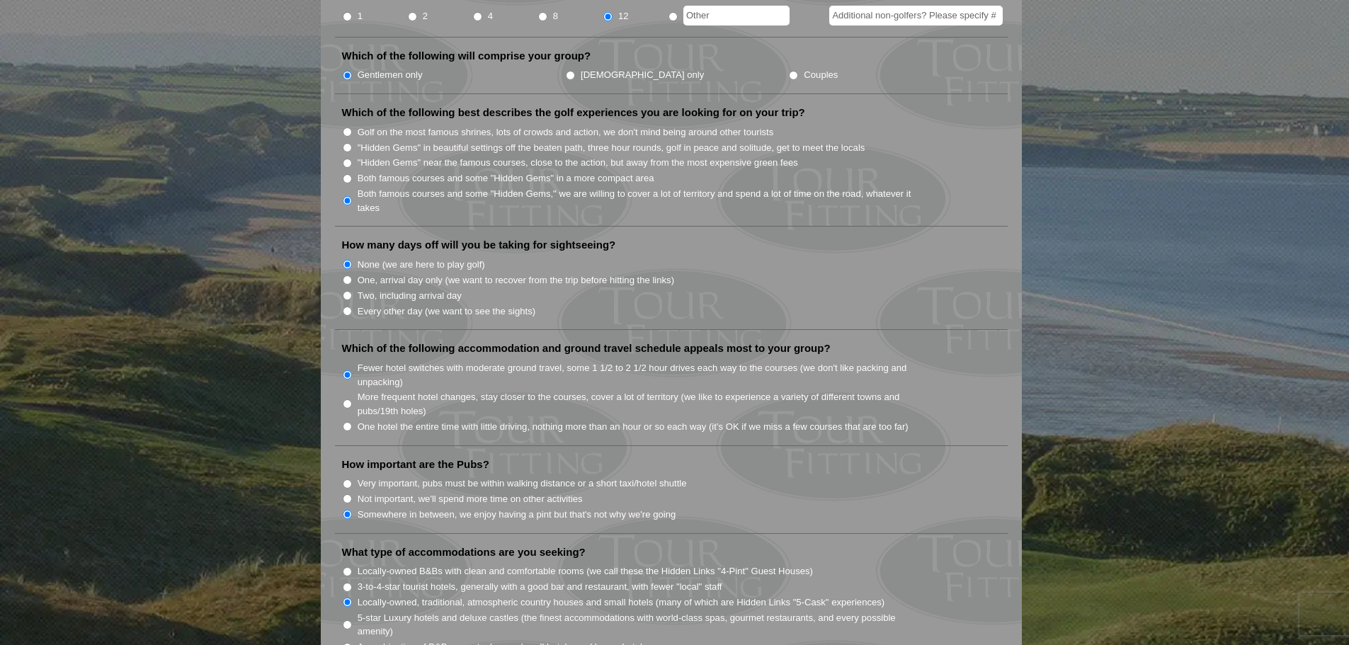
scroll to position [567, 0]
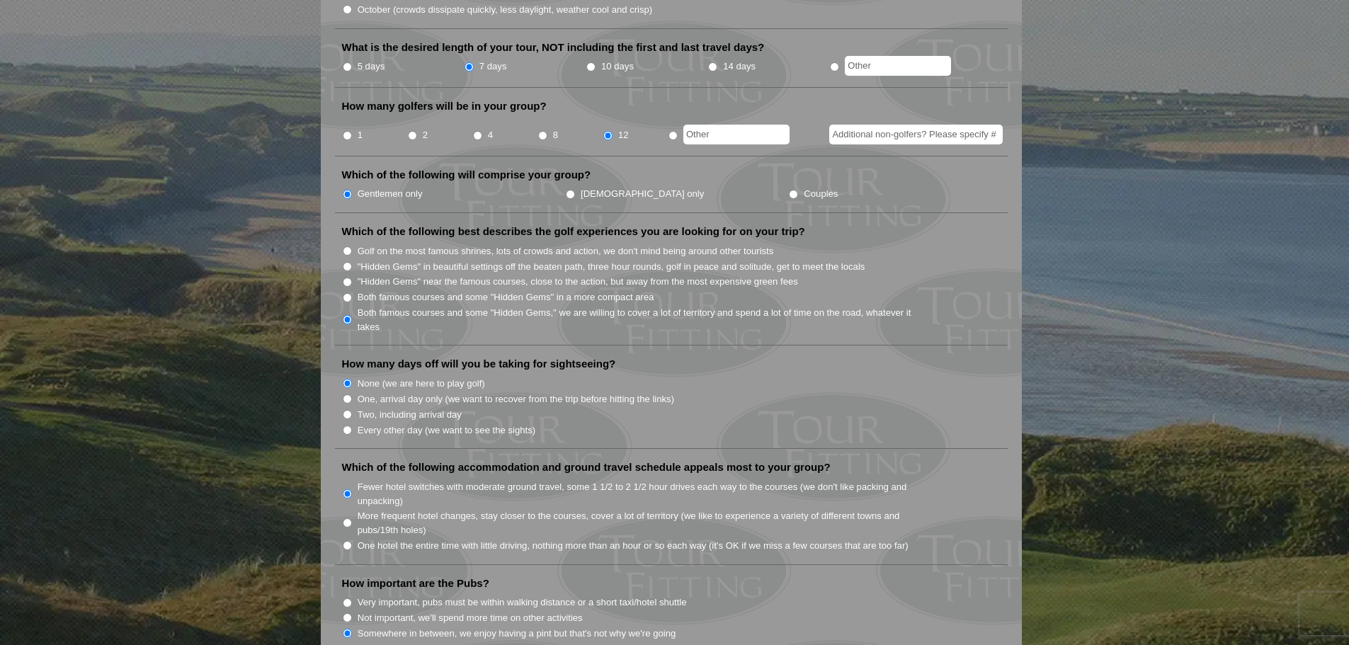
type textarea "Looking at Southwest Ire -Old Head -Tralee -Ballybunion"
